Goal: Understand process/instructions: Learn about a topic

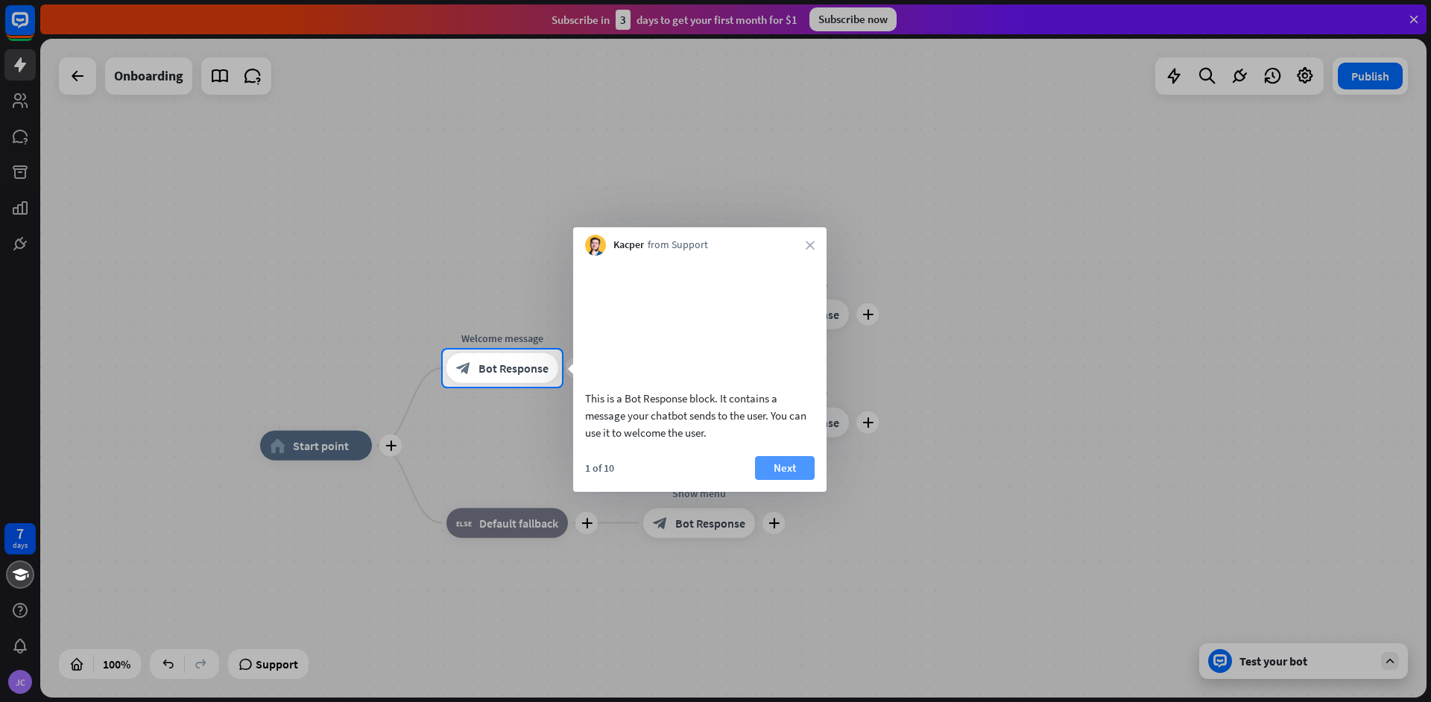
click at [788, 480] on button "Next" at bounding box center [785, 468] width 60 height 24
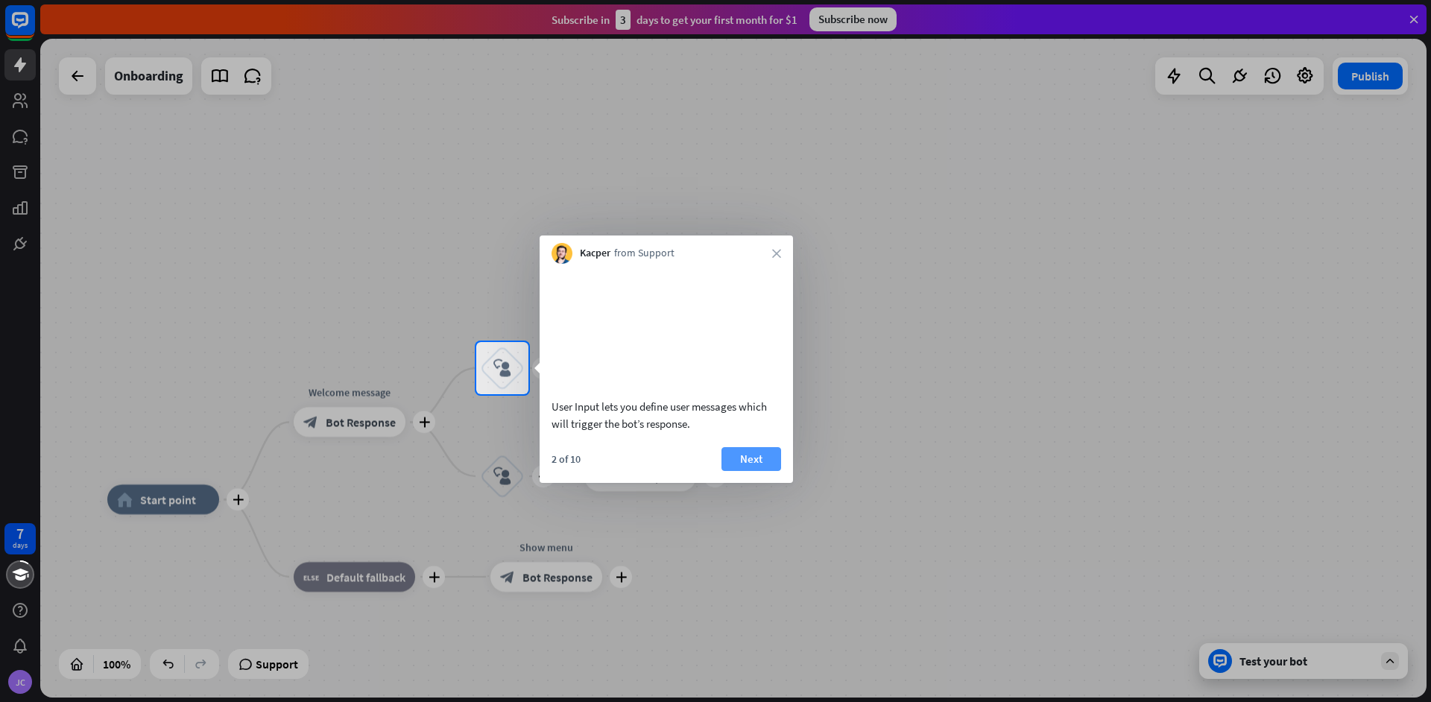
click at [750, 471] on button "Next" at bounding box center [752, 459] width 60 height 24
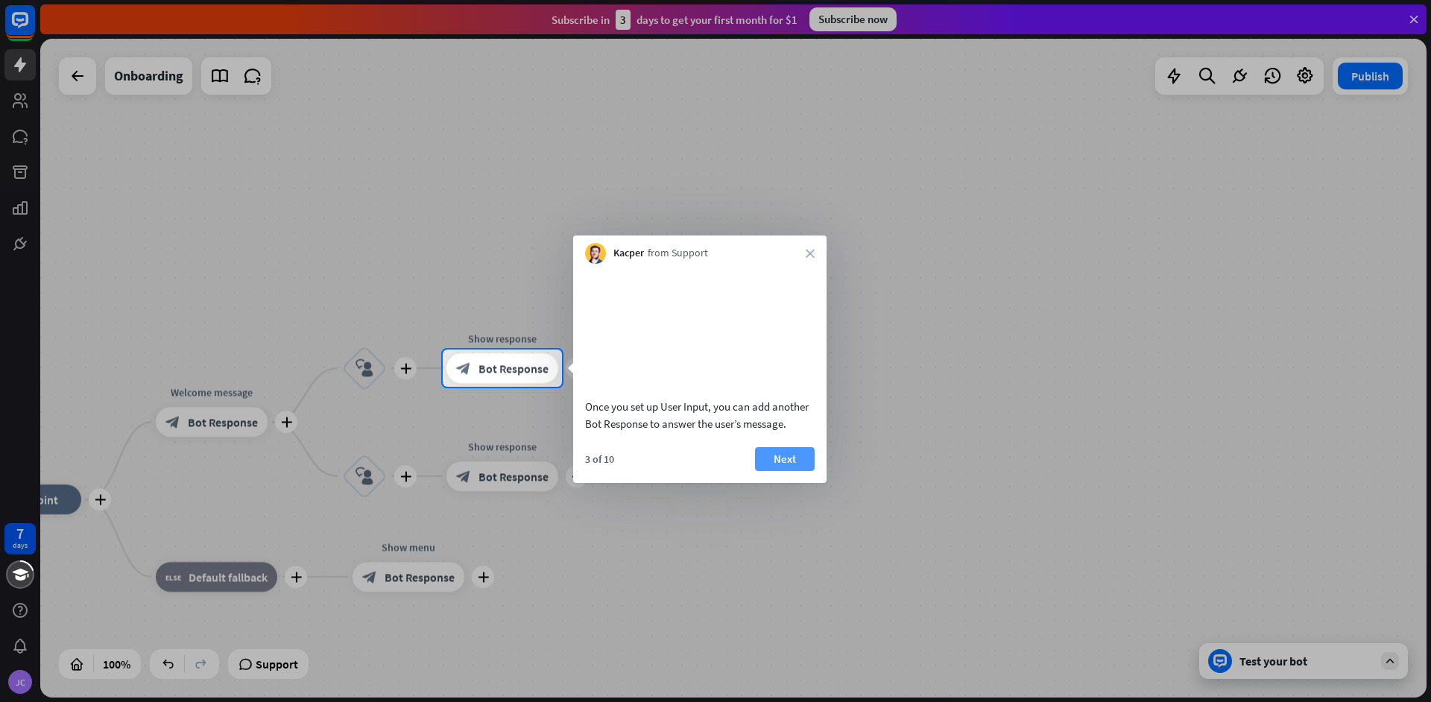
click at [776, 471] on button "Next" at bounding box center [785, 459] width 60 height 24
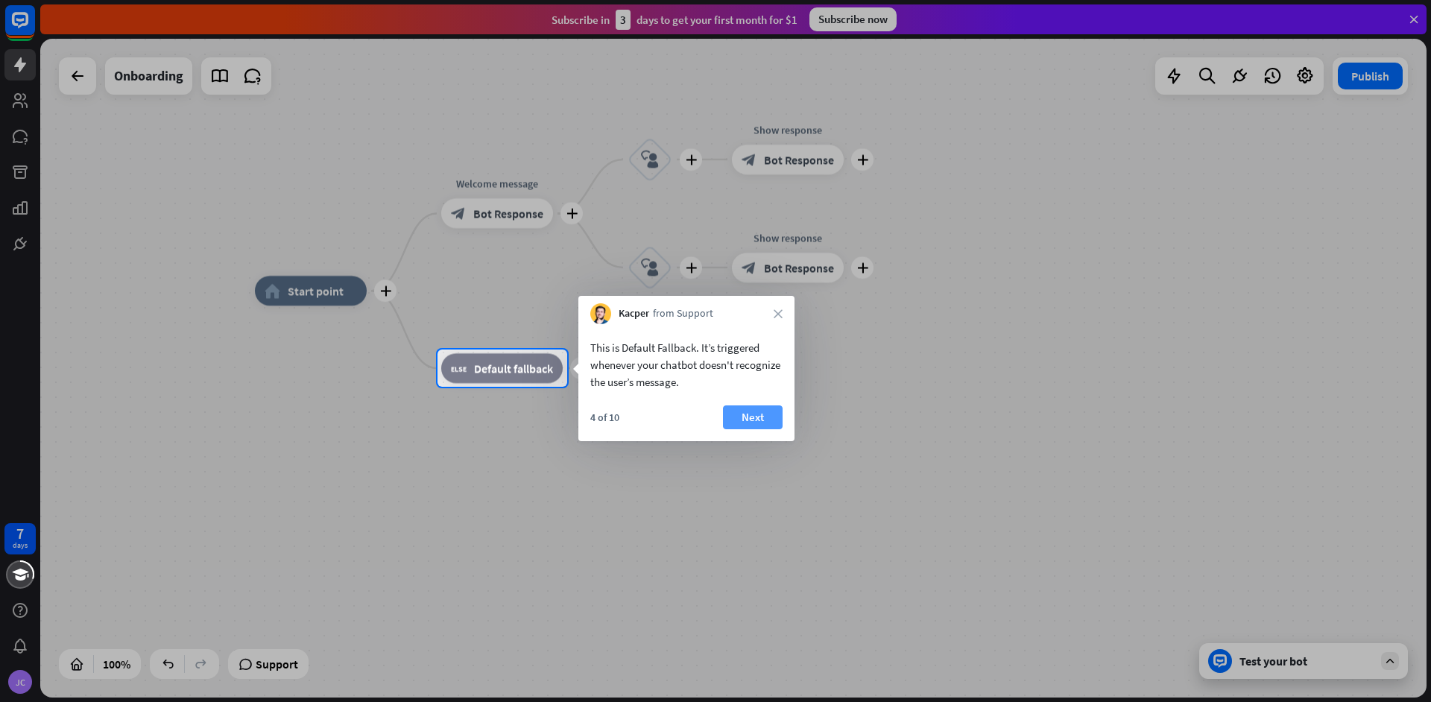
click at [760, 414] on button "Next" at bounding box center [753, 417] width 60 height 24
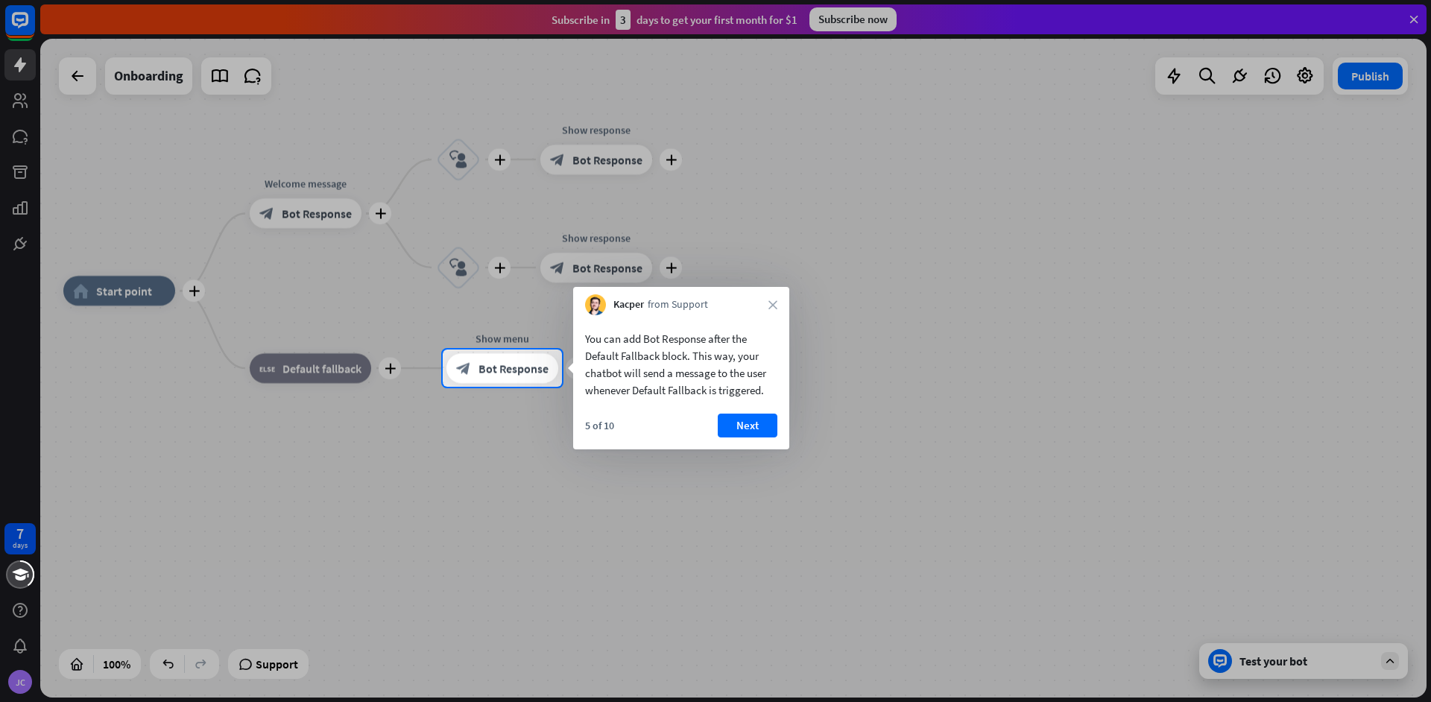
click at [1120, 582] on div at bounding box center [715, 544] width 1431 height 315
click at [1269, 657] on div at bounding box center [715, 544] width 1431 height 315
click at [1394, 660] on div at bounding box center [715, 544] width 1431 height 315
click at [1201, 661] on div at bounding box center [715, 544] width 1431 height 315
click at [411, 420] on div at bounding box center [715, 544] width 1431 height 315
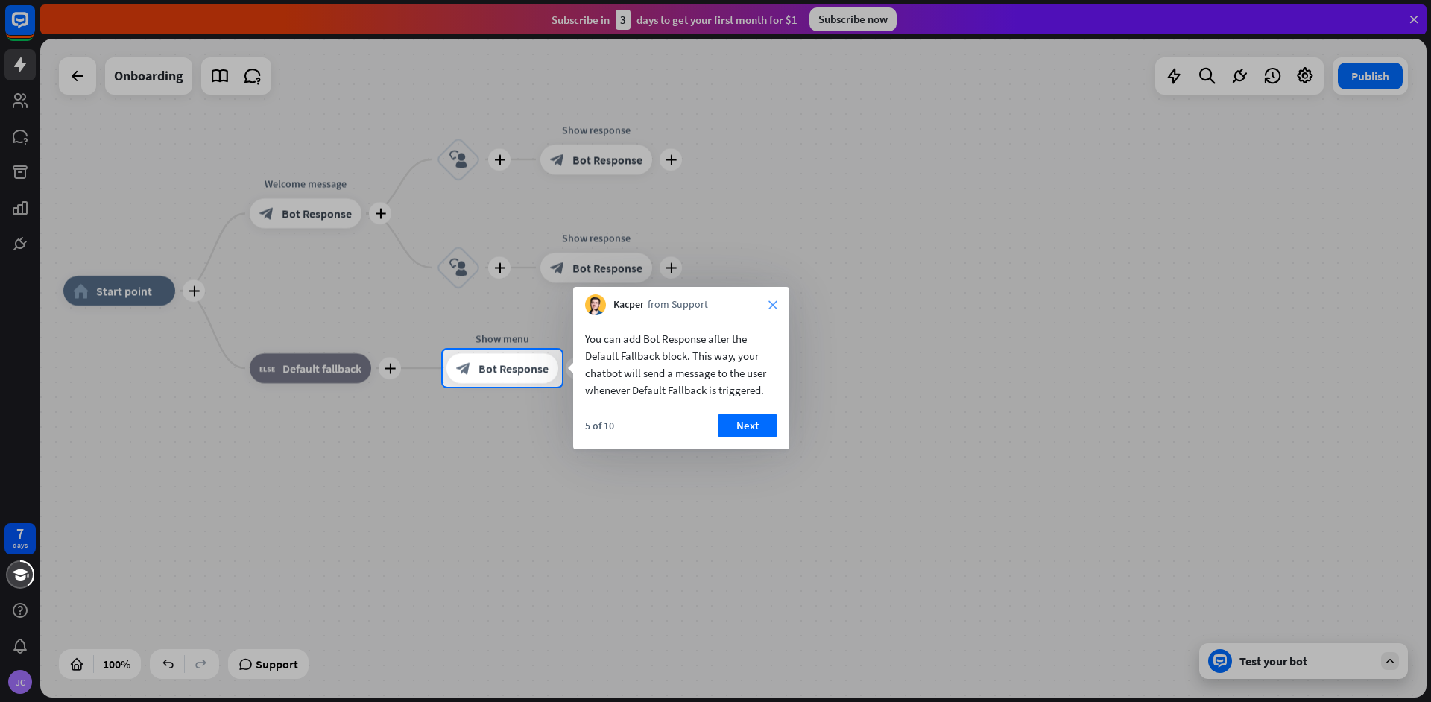
click at [771, 303] on icon "close" at bounding box center [773, 304] width 9 height 9
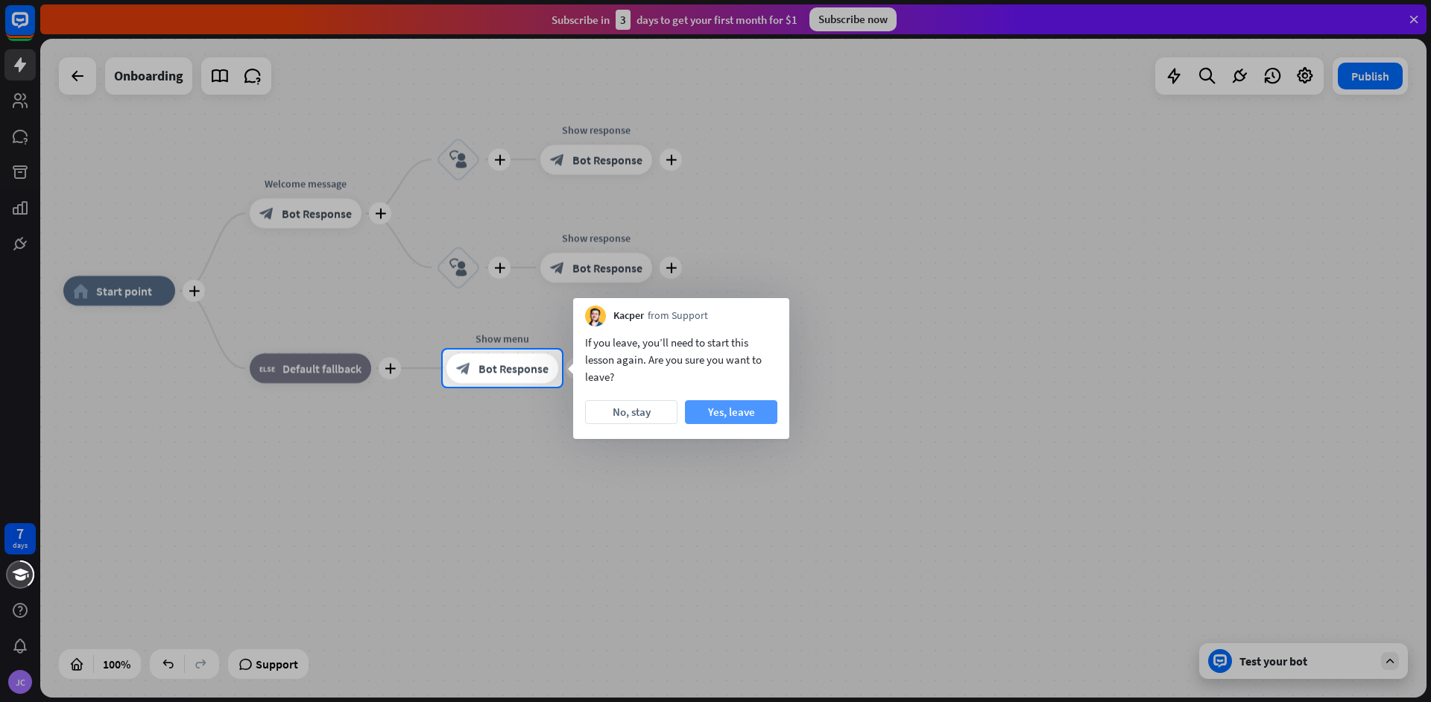
click at [742, 409] on button "Yes, leave" at bounding box center [731, 412] width 92 height 24
